Goal: Task Accomplishment & Management: Complete application form

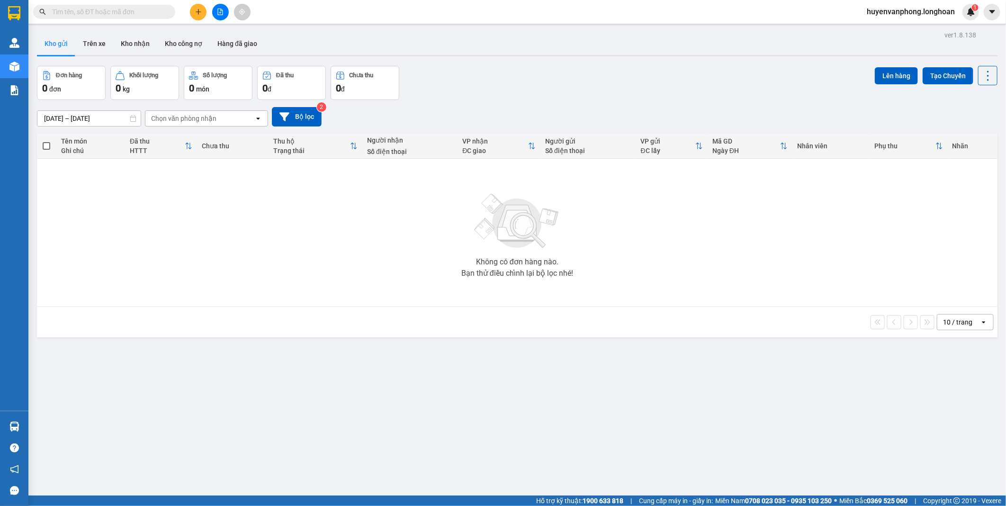
click at [125, 11] on input "text" at bounding box center [108, 12] width 112 height 10
paste input "0984235682"
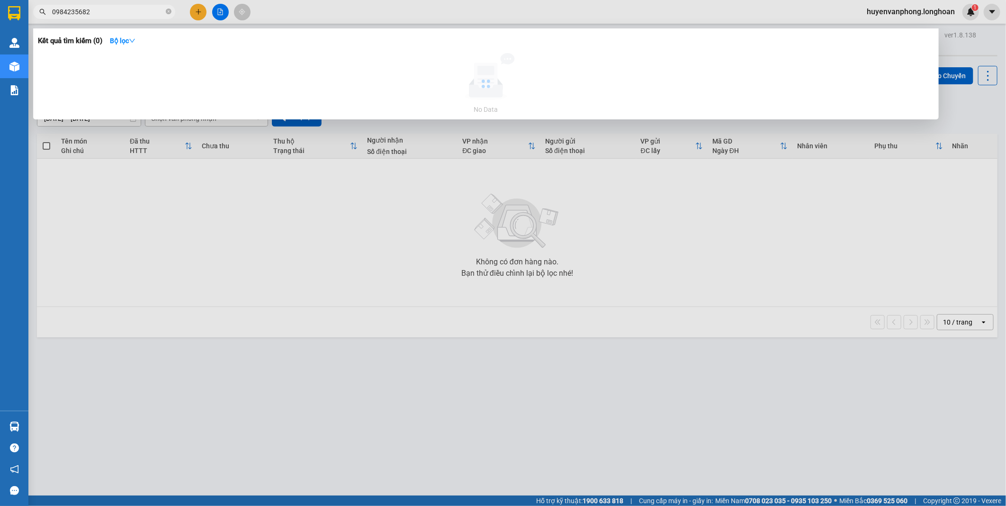
type input "0984235682"
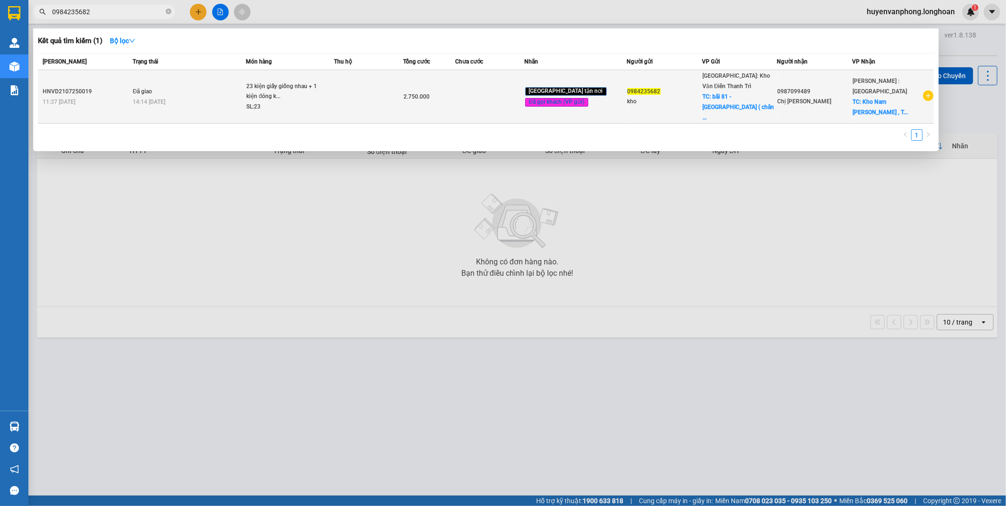
click at [287, 81] on div "23 kiện giấy giống nhau + 1 kiện đóng k..." at bounding box center [281, 91] width 71 height 20
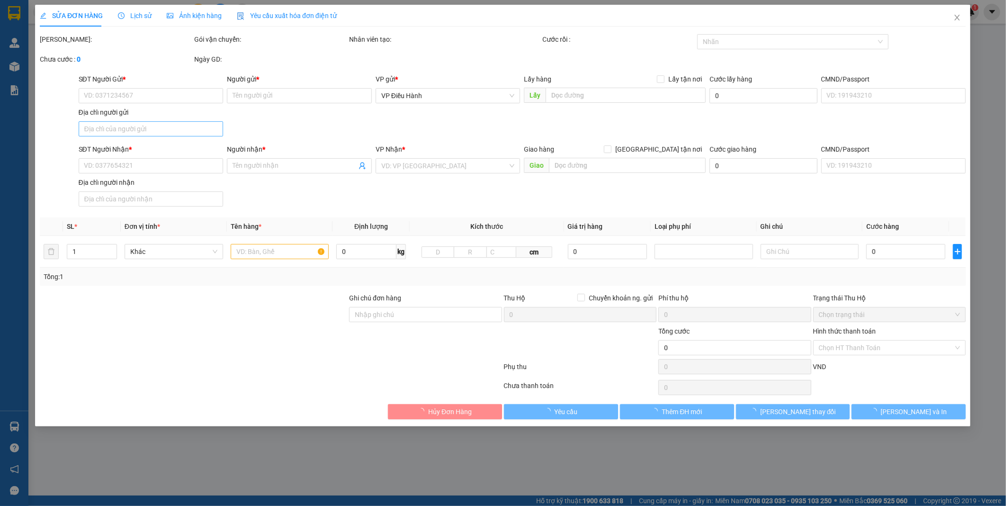
type input "0984235682"
type input "kho"
checkbox input "true"
type input "bãi 81 - [GEOGRAPHIC_DATA] ( chân [GEOGRAPHIC_DATA]) - [GEOGRAPHIC_DATA]"
type input "200.000"
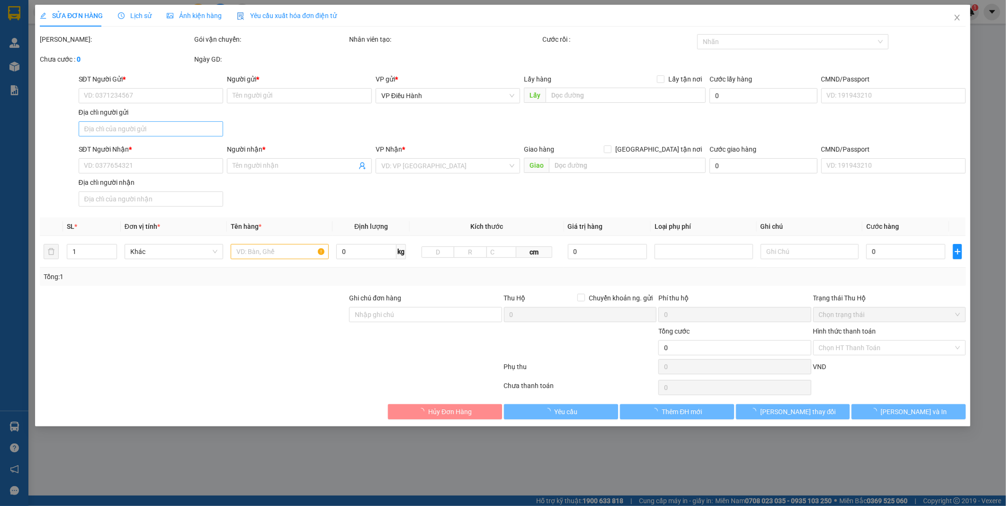
type input "0987099489"
type input "Chị [PERSON_NAME]"
checkbox input "true"
type input "Kho Nam [PERSON_NAME] Bắc , [GEOGRAPHIC_DATA] , Xã [GEOGRAPHIC_DATA], [GEOGRAPH…"
type input "Nhận giao nguyên kiện, hư bể không đền giá trị hàng ( đã báo người nhận )"
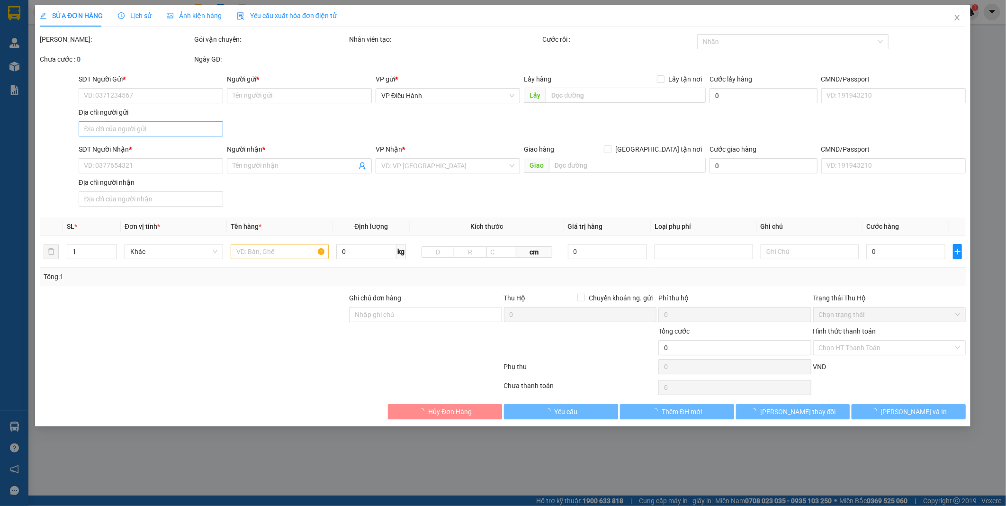
type input "2.750.000"
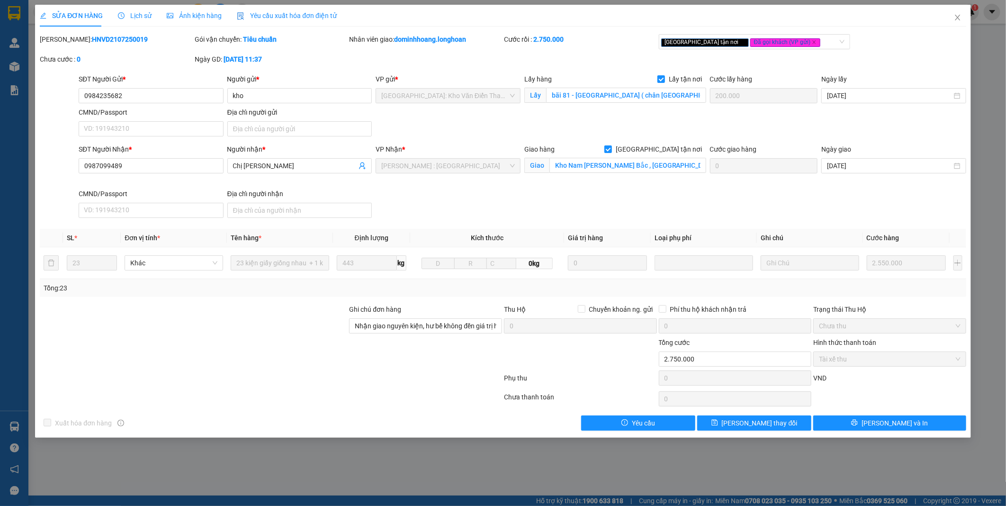
click at [135, 14] on span "Lịch sử" at bounding box center [135, 16] width 34 height 8
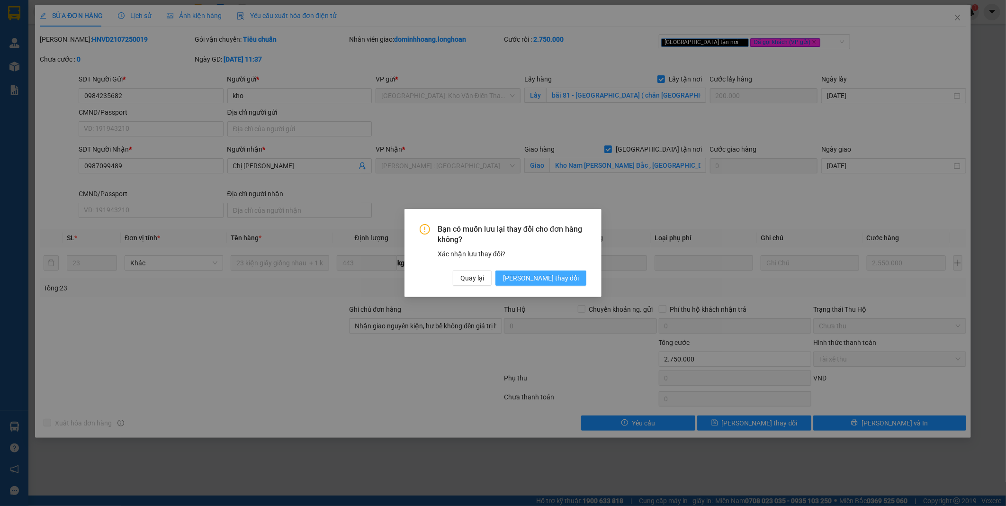
click at [572, 282] on span "[PERSON_NAME] thay đổi" at bounding box center [541, 278] width 76 height 10
